Goal: Transaction & Acquisition: Download file/media

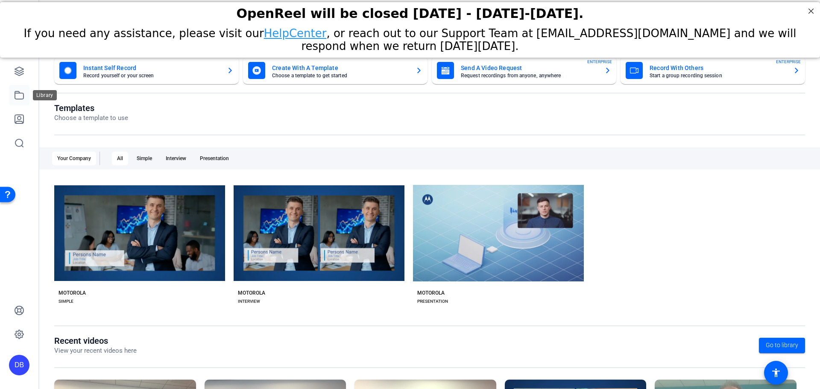
click at [23, 96] on icon at bounding box center [19, 95] width 9 height 8
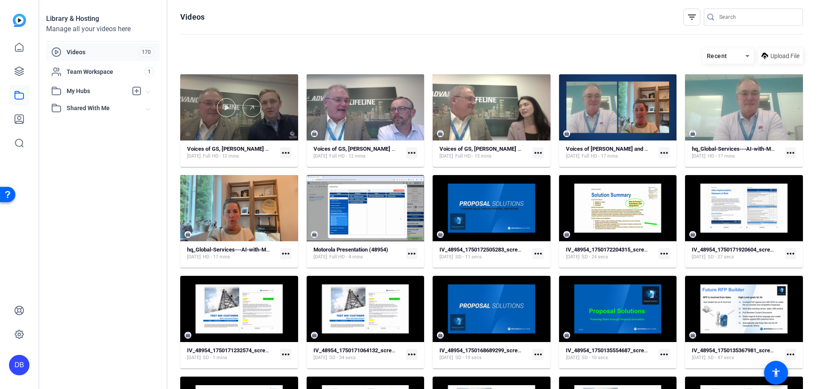
click at [249, 125] on div at bounding box center [239, 107] width 118 height 66
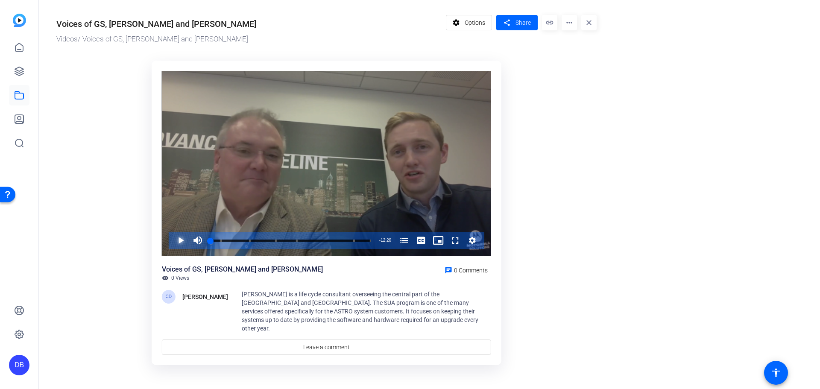
click at [172, 243] on span "Video Player" at bounding box center [172, 240] width 0 height 17
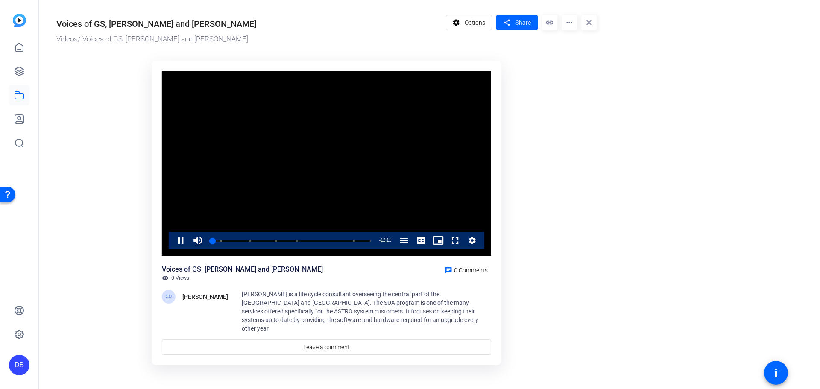
click at [473, 242] on icon "Video Player" at bounding box center [472, 240] width 7 height 7
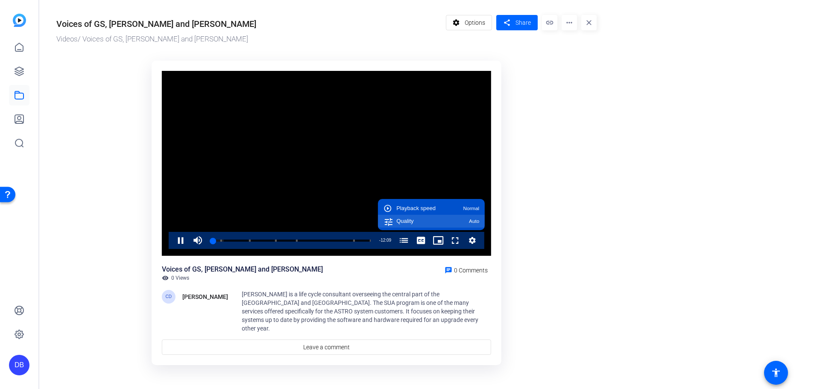
click at [457, 222] on div "Quality Auto" at bounding box center [437, 221] width 83 height 6
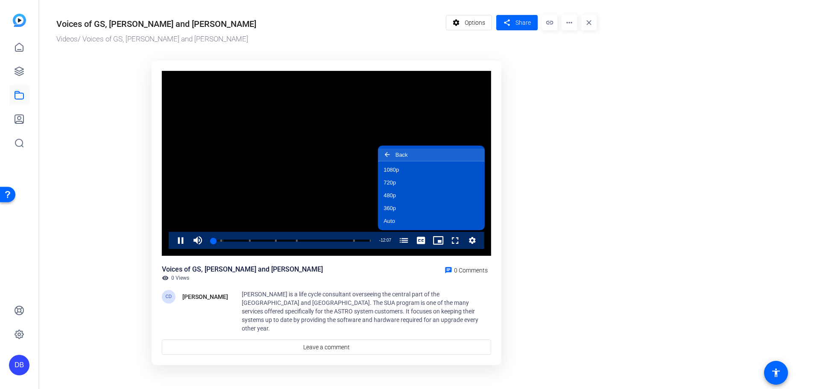
click at [386, 155] on icon "Video Player" at bounding box center [387, 154] width 5 height 5
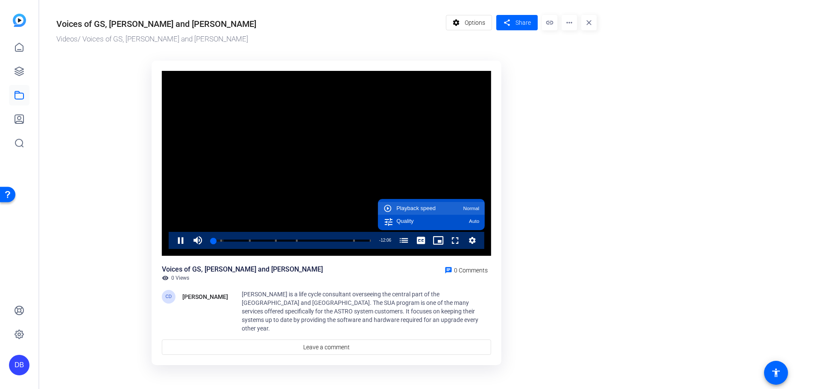
click at [447, 208] on div "Playback speed Normal" at bounding box center [437, 208] width 83 height 6
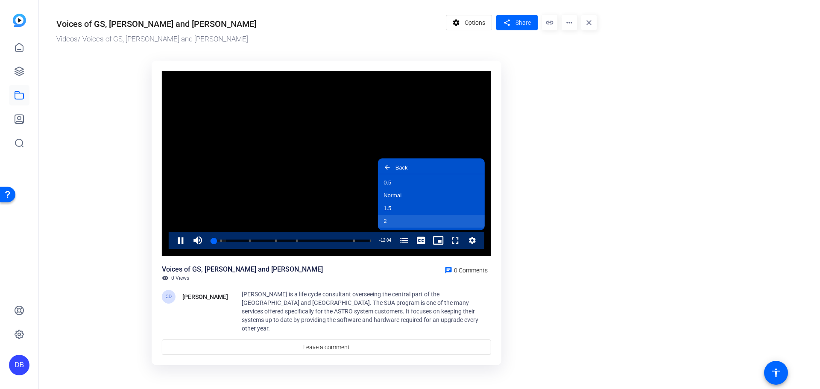
click at [437, 221] on button "2" at bounding box center [431, 221] width 107 height 13
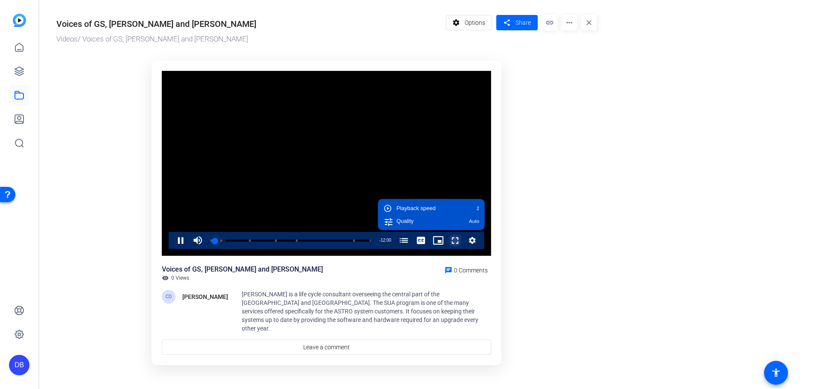
click at [447, 239] on span "Video Player" at bounding box center [447, 240] width 0 height 17
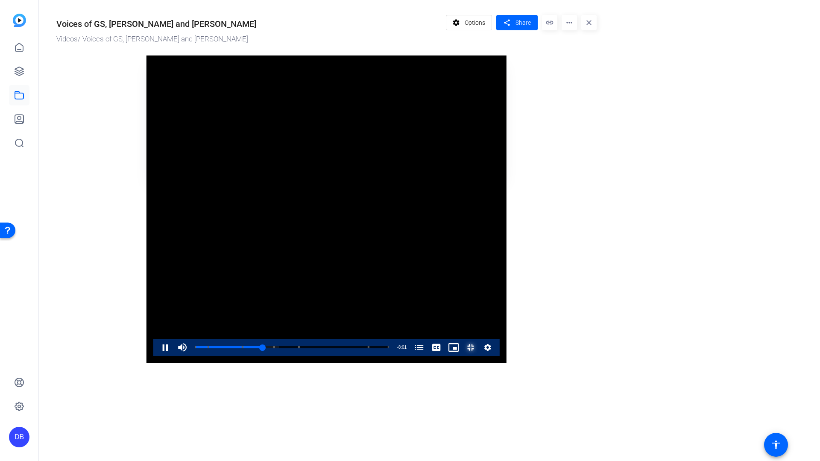
click at [462, 356] on span "Video Player" at bounding box center [462, 347] width 0 height 17
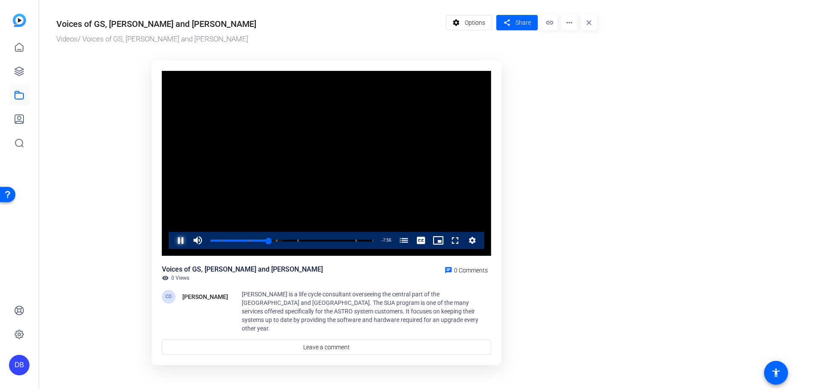
click at [172, 240] on span "Video Player" at bounding box center [172, 240] width 0 height 17
click at [570, 23] on mat-icon "more_horiz" at bounding box center [568, 22] width 15 height 15
click at [578, 87] on span "Download MP4" at bounding box center [587, 91] width 38 height 10
